Goal: Transaction & Acquisition: Purchase product/service

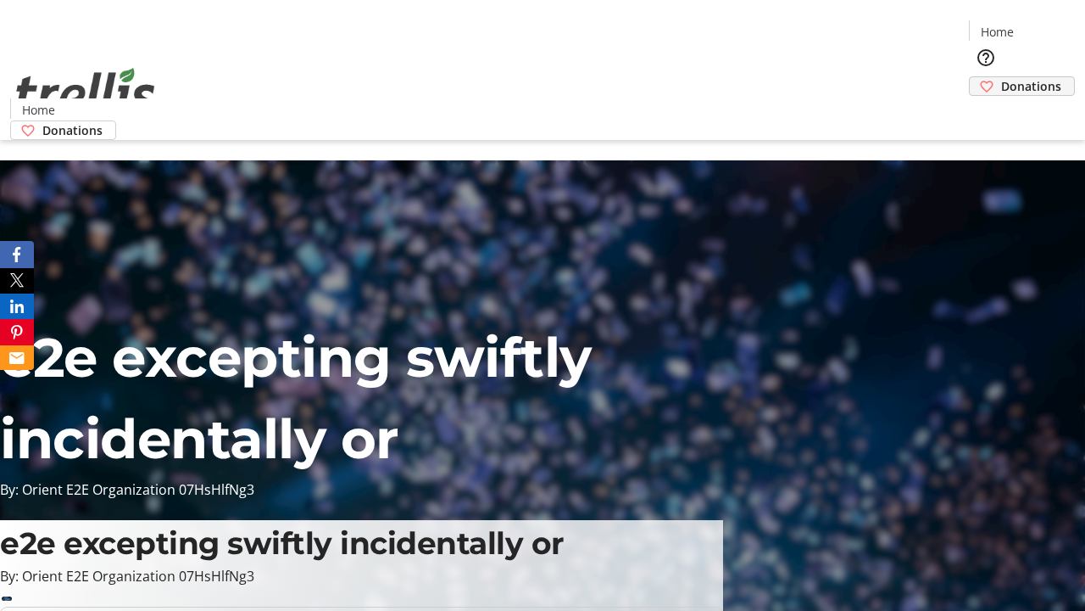
click at [1001, 77] on span "Donations" at bounding box center [1031, 86] width 60 height 18
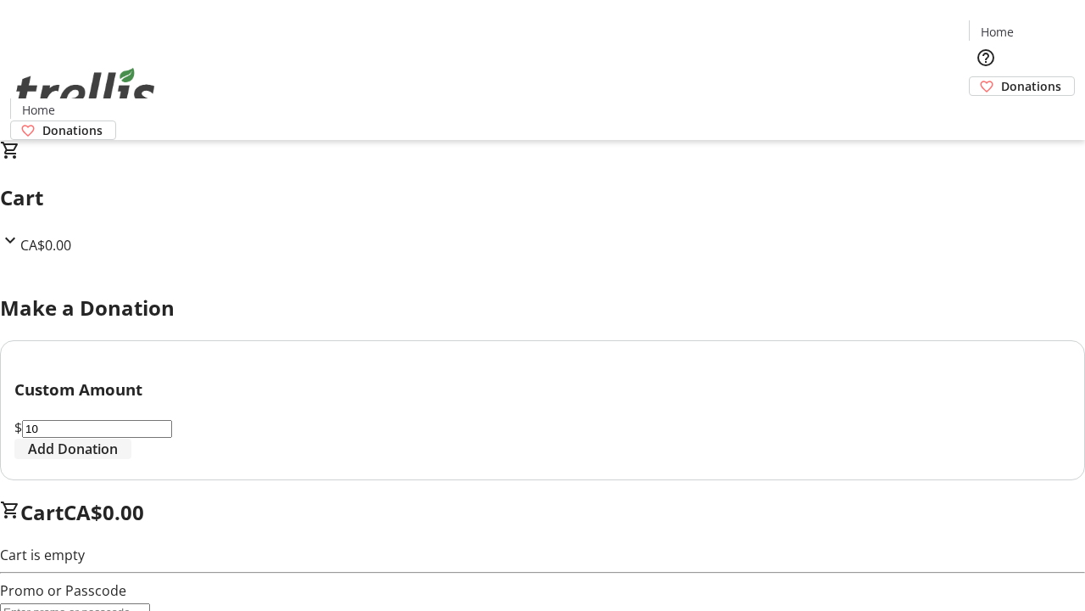
click at [118, 459] on span "Add Donation" at bounding box center [73, 448] width 90 height 20
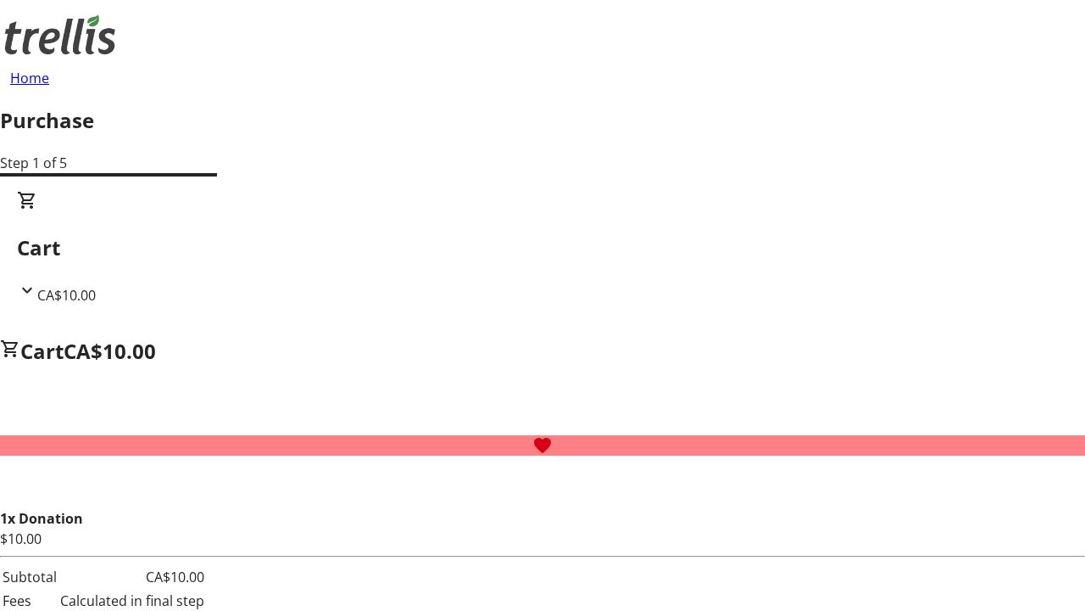
select select "CA"
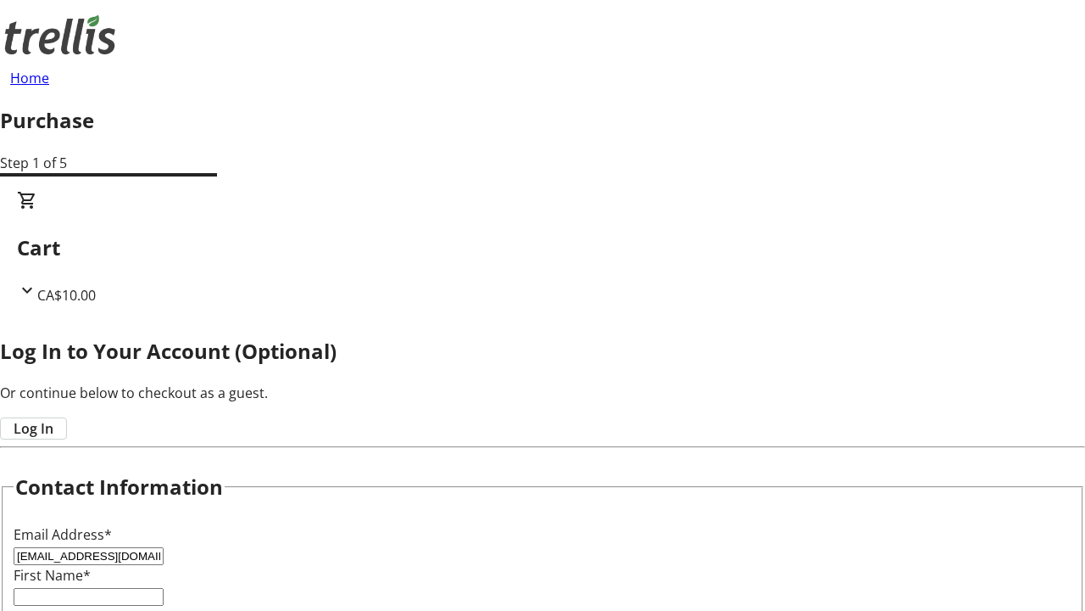
type input "[EMAIL_ADDRESS][DOMAIN_NAME]"
type input "Patience"
type input "[PERSON_NAME]"
type input "[STREET_ADDRESS][PERSON_NAME]"
type input "Kelowna"
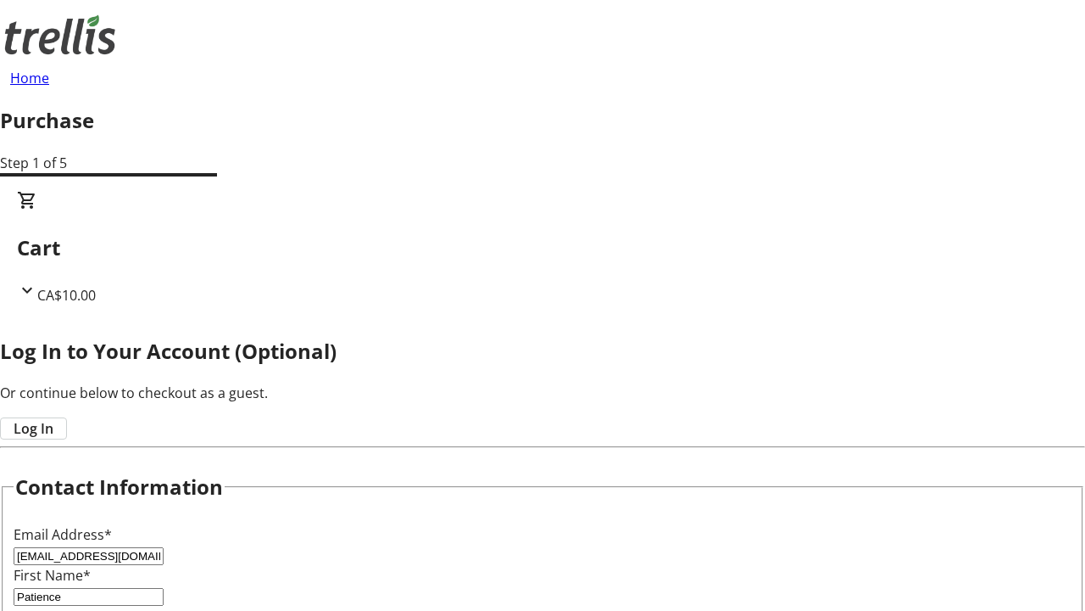
select select "BC"
type input "Kelowna"
type input "V1Y 0C2"
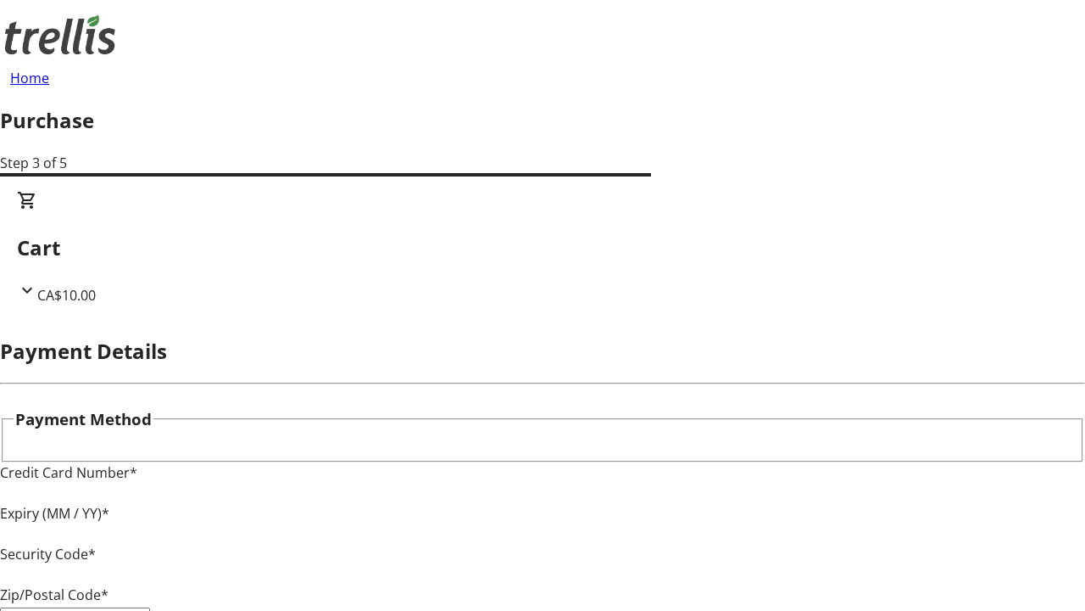
type input "V1Y 0C2"
